Goal: Information Seeking & Learning: Learn about a topic

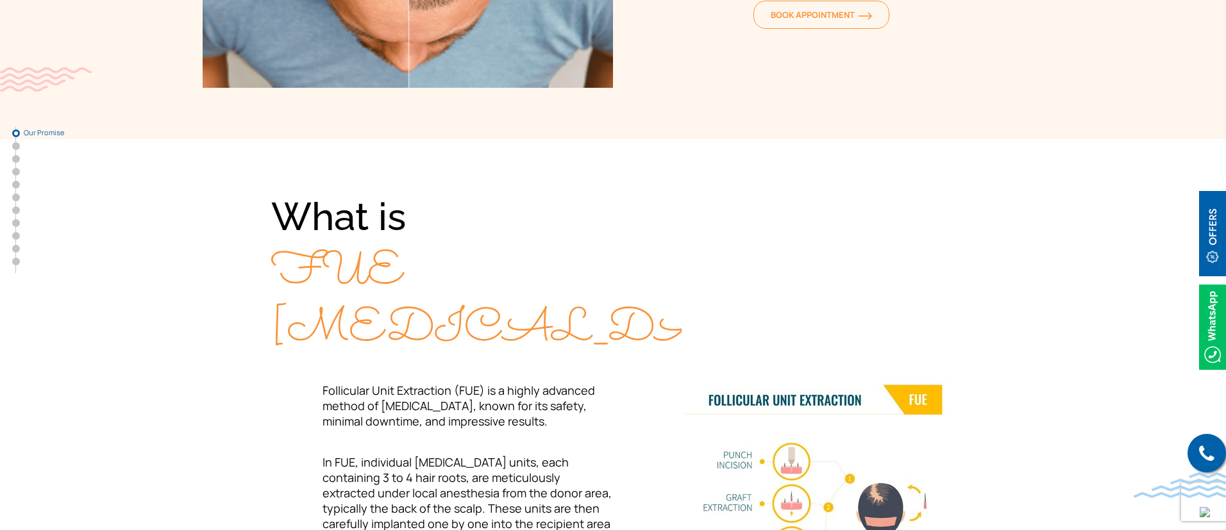
scroll to position [347, 0]
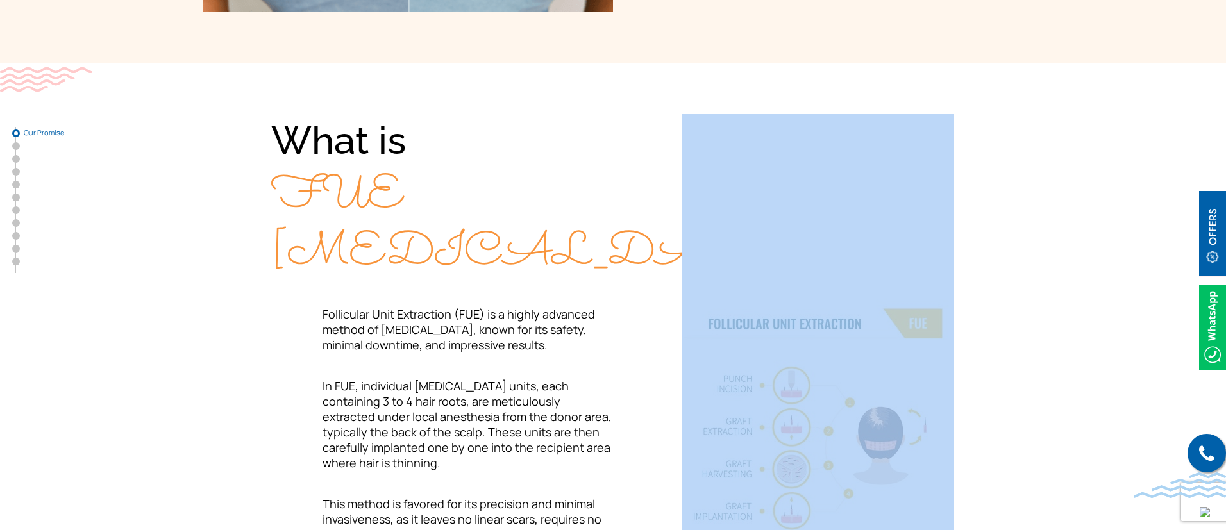
drag, startPoint x: 283, startPoint y: 155, endPoint x: 836, endPoint y: 438, distance: 621.6
click at [836, 438] on div "What is FUE [MEDICAL_DATA]? Follicular Unit Extraction (FUE) is a highly advanc…" at bounding box center [613, 370] width 821 height 513
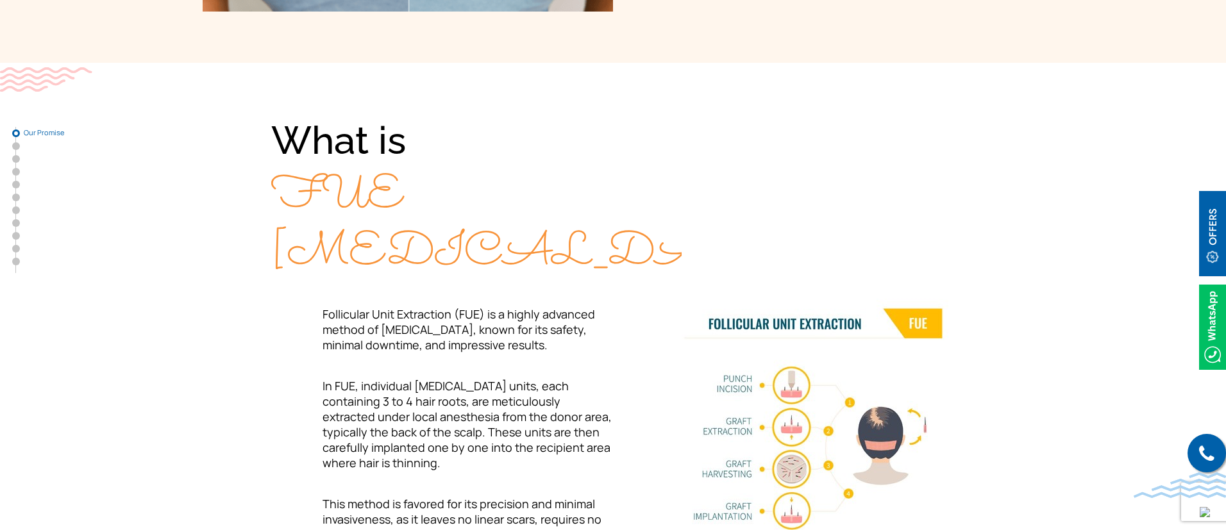
click at [546, 394] on p "In FUE, individual [MEDICAL_DATA] units, each containing 3 to 4 hair roots, are…" at bounding box center [442, 424] width 342 height 92
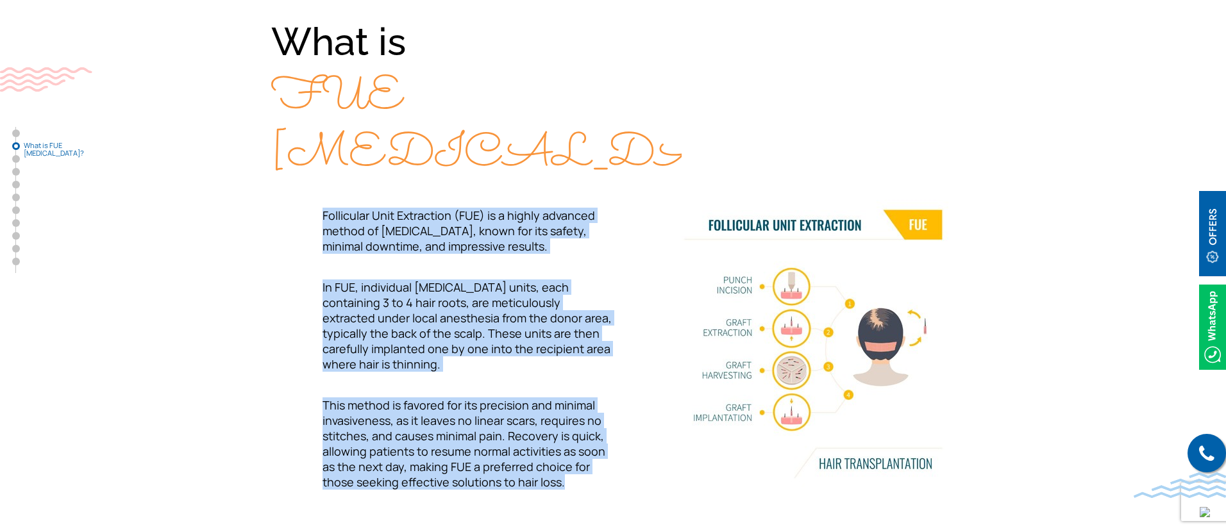
drag, startPoint x: 321, startPoint y: 202, endPoint x: 573, endPoint y: 460, distance: 360.4
click at [573, 460] on div "What is FUE [MEDICAL_DATA]? Follicular Unit Extraction (FUE) is a highly advanc…" at bounding box center [442, 252] width 342 height 474
click at [573, 460] on p "This method is favored for its precision and minimal invasiveness, as it leaves…" at bounding box center [442, 444] width 342 height 92
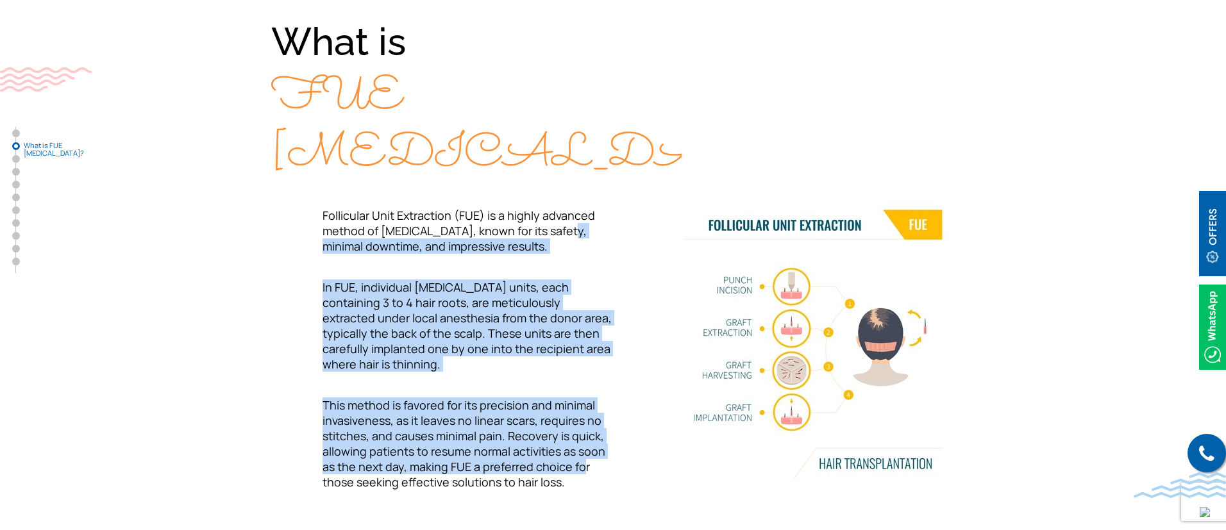
drag, startPoint x: 557, startPoint y: 226, endPoint x: 578, endPoint y: 458, distance: 233.1
click at [578, 458] on div "What is FUE [MEDICAL_DATA]? Follicular Unit Extraction (FUE) is a highly advanc…" at bounding box center [442, 252] width 342 height 474
click at [578, 458] on p "This method is favored for its precision and minimal invasiveness, as it leaves…" at bounding box center [442, 444] width 342 height 92
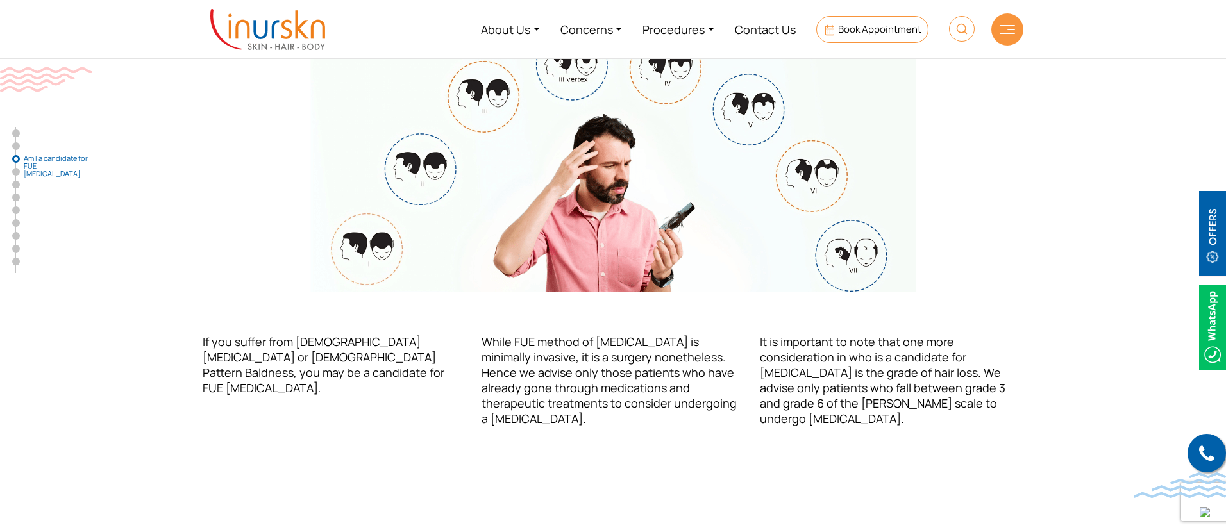
scroll to position [1196, 0]
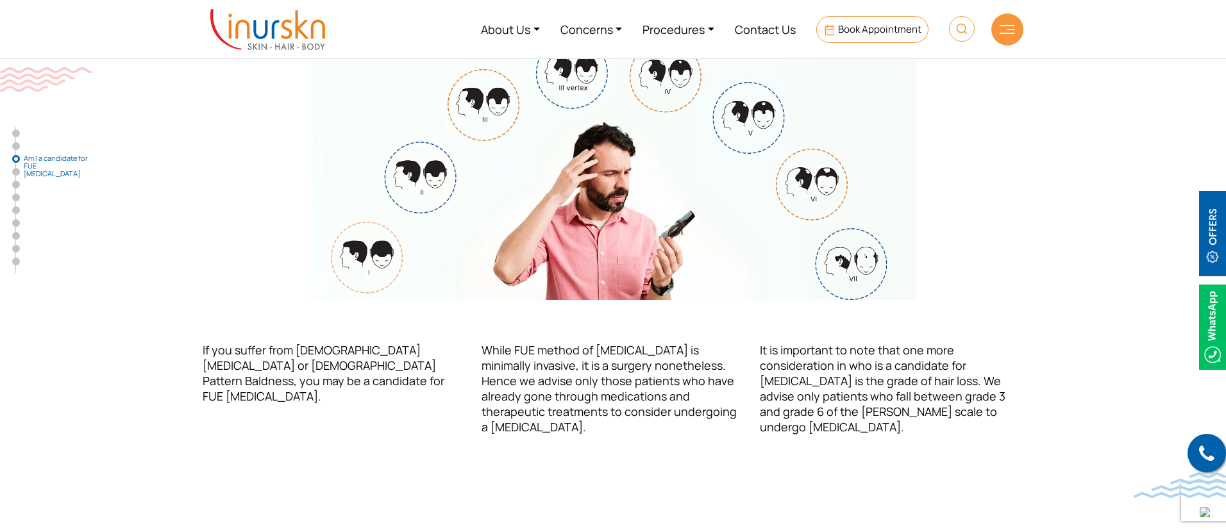
click at [285, 290] on img at bounding box center [613, 162] width 757 height 276
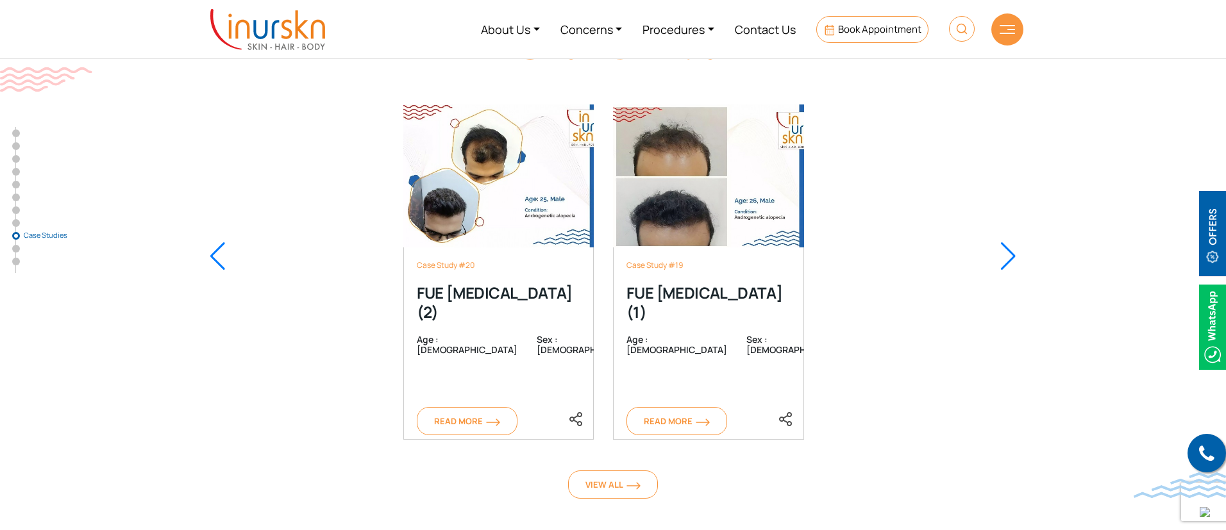
scroll to position [5068, 0]
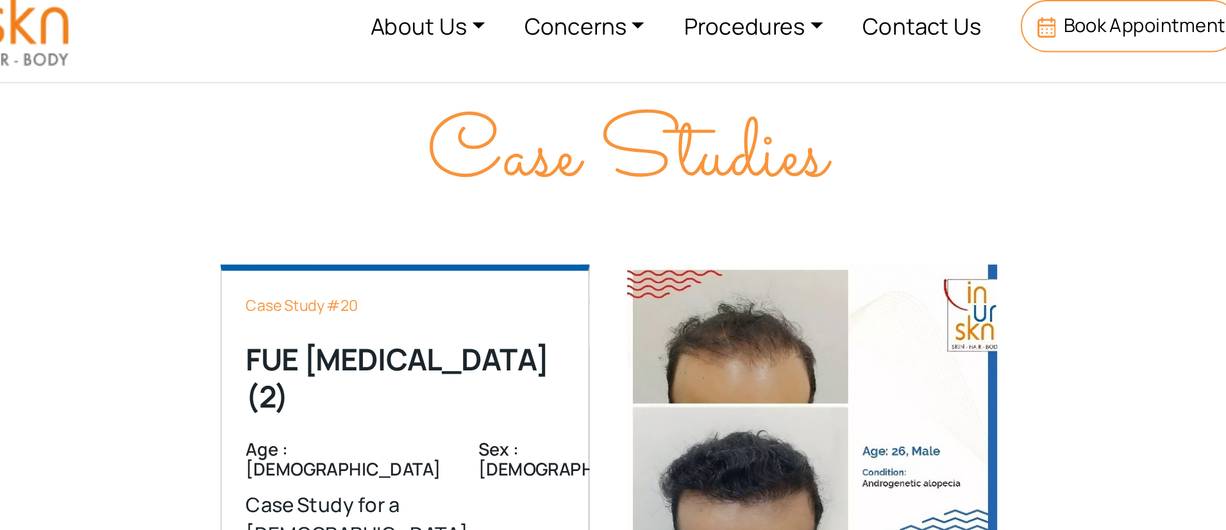
click at [461, 269] on p "Case Study for a [DEMOGRAPHIC_DATA] [DEMOGRAPHIC_DATA] with hair problem, treat…" at bounding box center [499, 307] width 164 height 77
click at [523, 194] on div "Case Study #20 FUE [MEDICAL_DATA] (2) Age : [DEMOGRAPHIC_DATA] Sex : [DEMOGRAPH…" at bounding box center [498, 320] width 191 height 335
